Goal: Transaction & Acquisition: Obtain resource

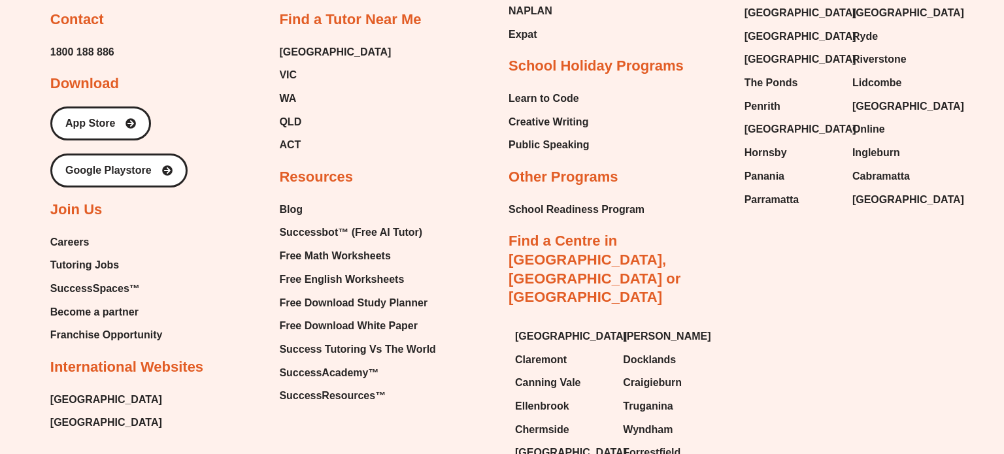
scroll to position [5591, 0]
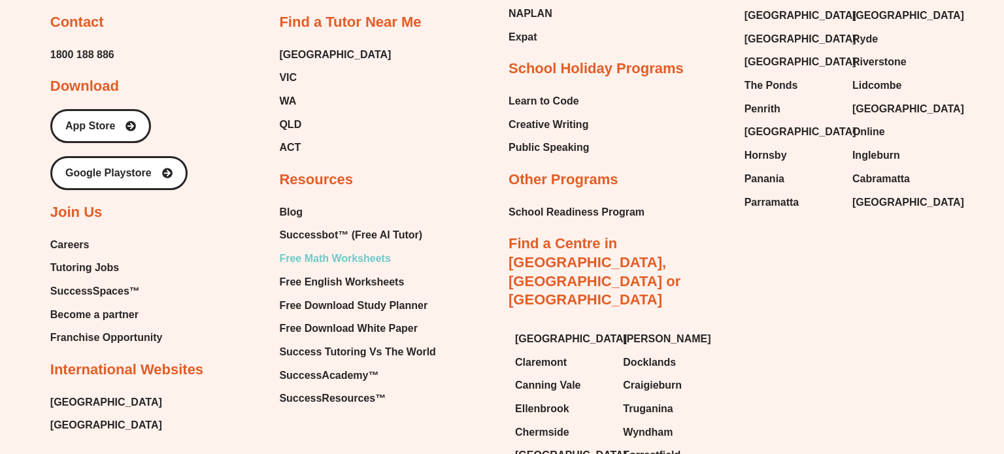
click at [378, 249] on span "Free Math Worksheets" at bounding box center [334, 259] width 111 height 20
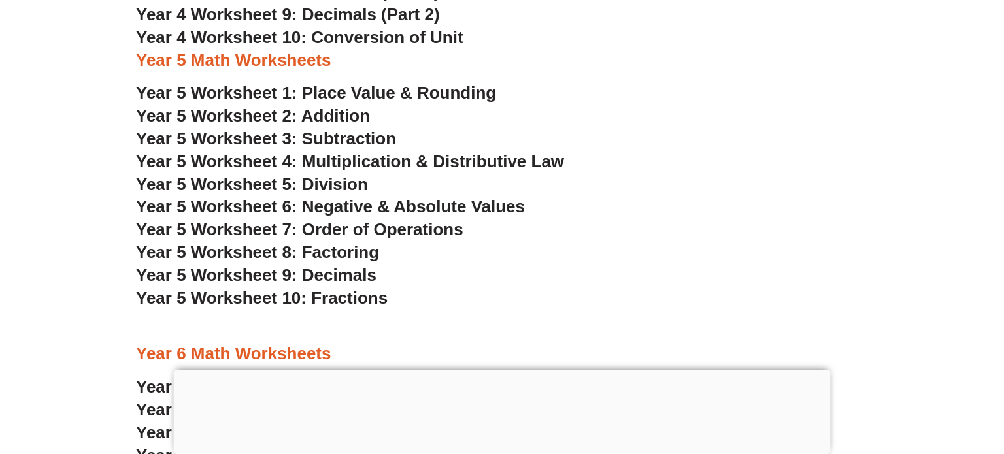
scroll to position [2409, 0]
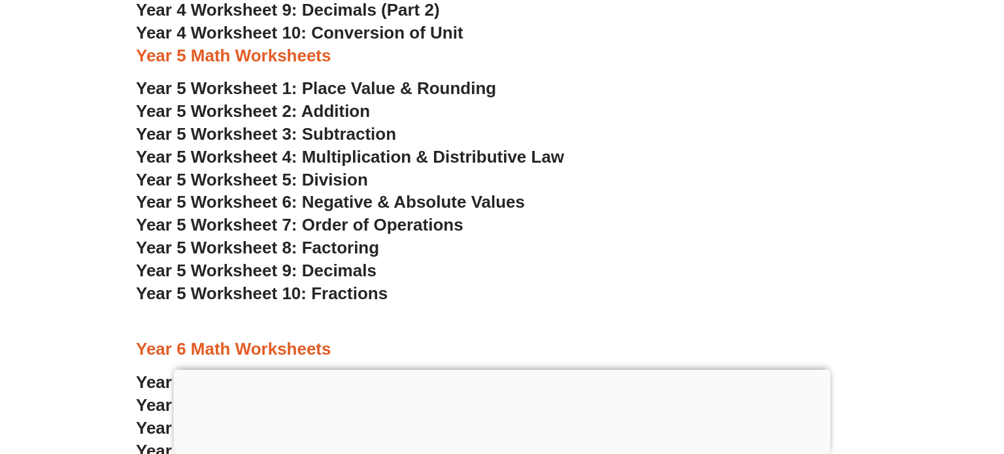
click at [320, 82] on span "Year 5 Worksheet 1: Place Value & Rounding" at bounding box center [316, 88] width 360 height 20
click at [345, 106] on span "Year 5 Worksheet 2: Addition" at bounding box center [253, 111] width 234 height 20
click at [263, 128] on span "Year 5 Worksheet 3: Subtraction" at bounding box center [266, 134] width 260 height 20
